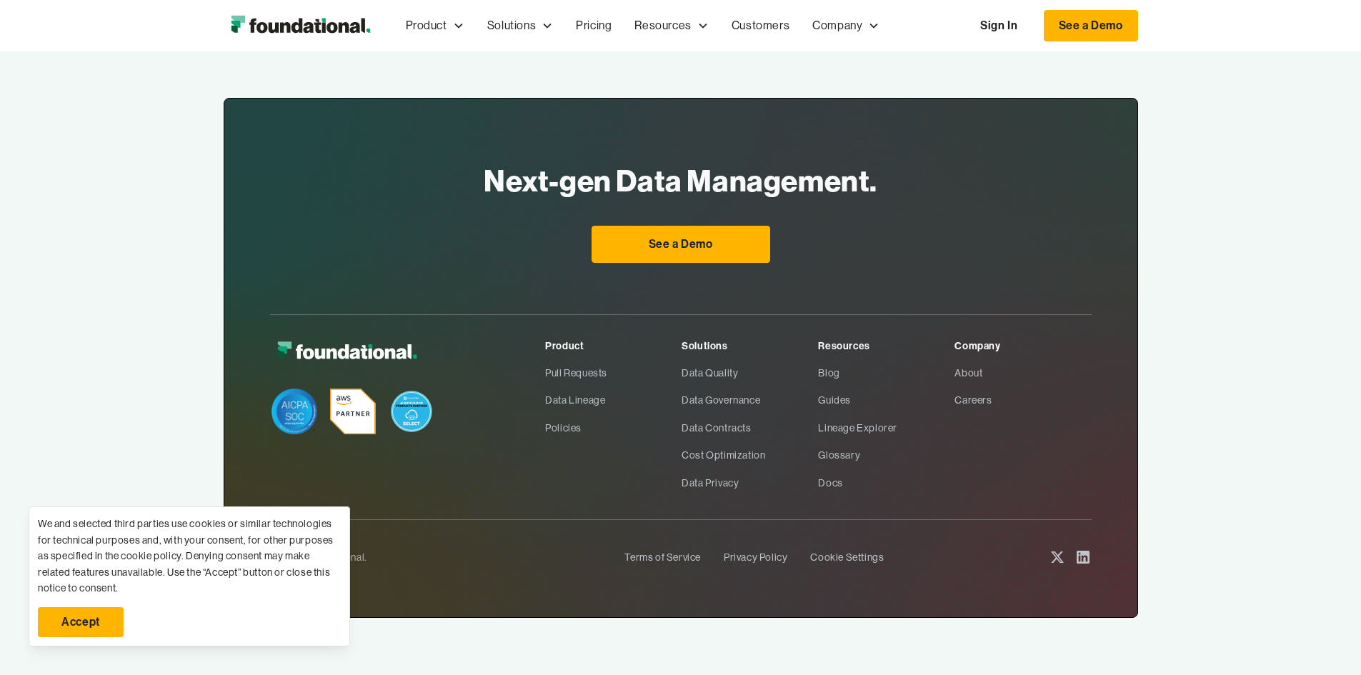
scroll to position [5212, 0]
click at [870, 374] on link "Blog" at bounding box center [886, 372] width 136 height 27
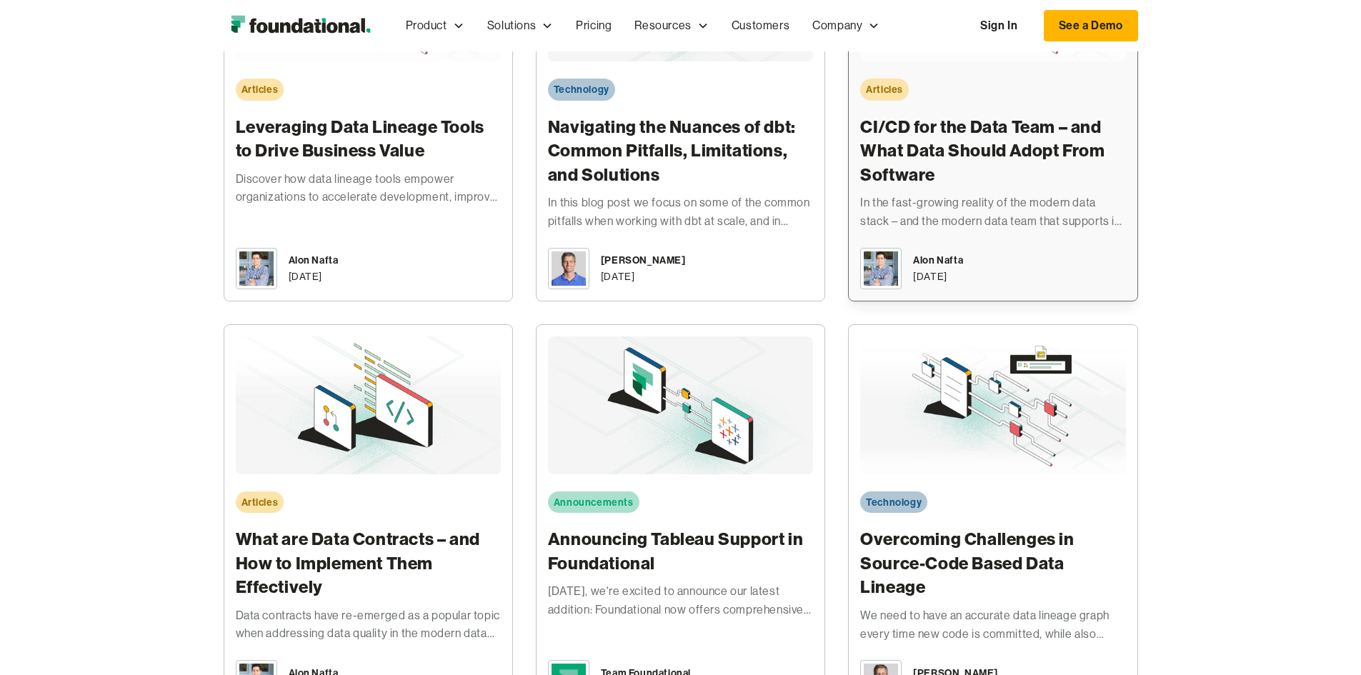
scroll to position [3307, 0]
